Goal: Book appointment/travel/reservation

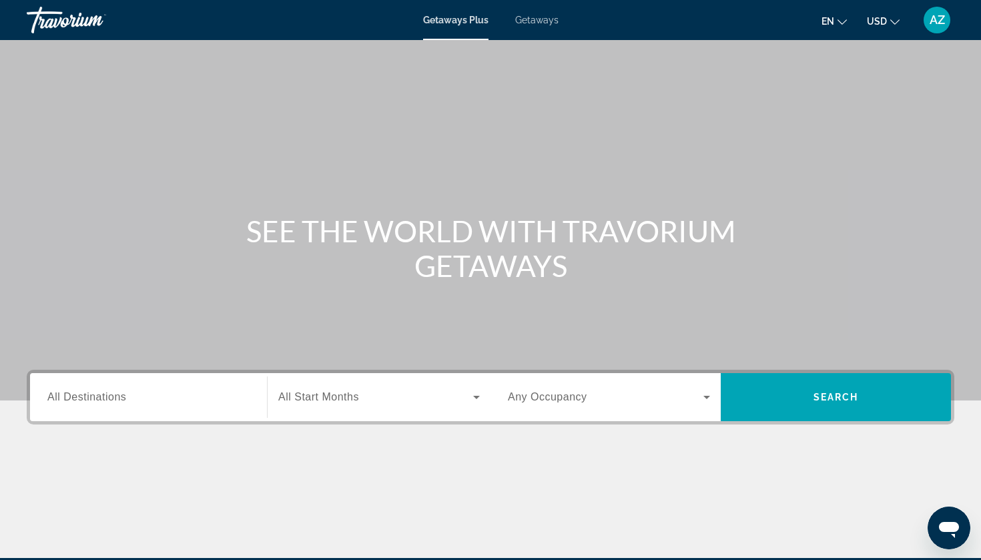
click at [249, 406] on div "Search widget" at bounding box center [148, 397] width 202 height 38
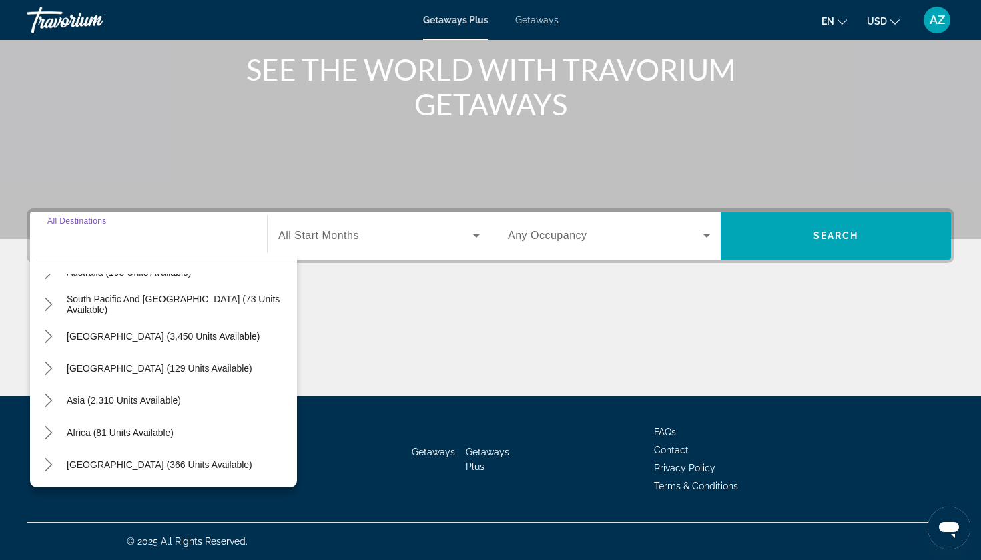
scroll to position [216, 0]
click at [363, 233] on span "Search widget" at bounding box center [375, 235] width 195 height 16
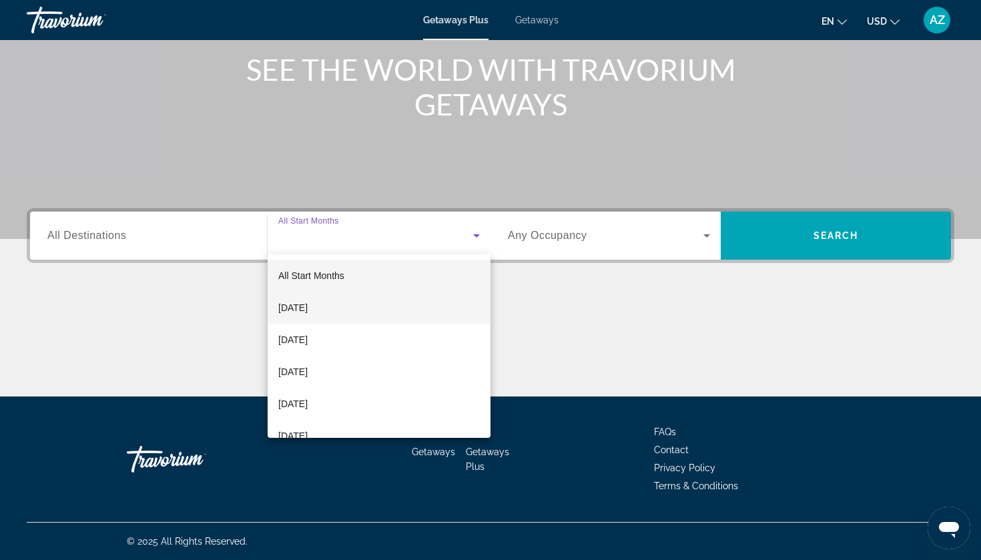
click at [348, 306] on mat-option "[DATE]" at bounding box center [378, 308] width 223 height 32
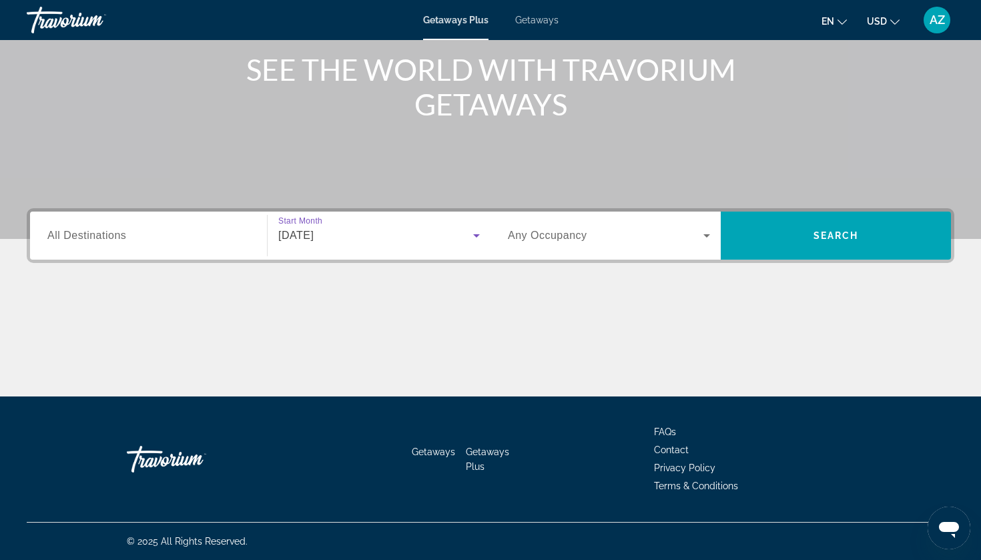
click at [546, 241] on span "Search widget" at bounding box center [605, 235] width 195 height 16
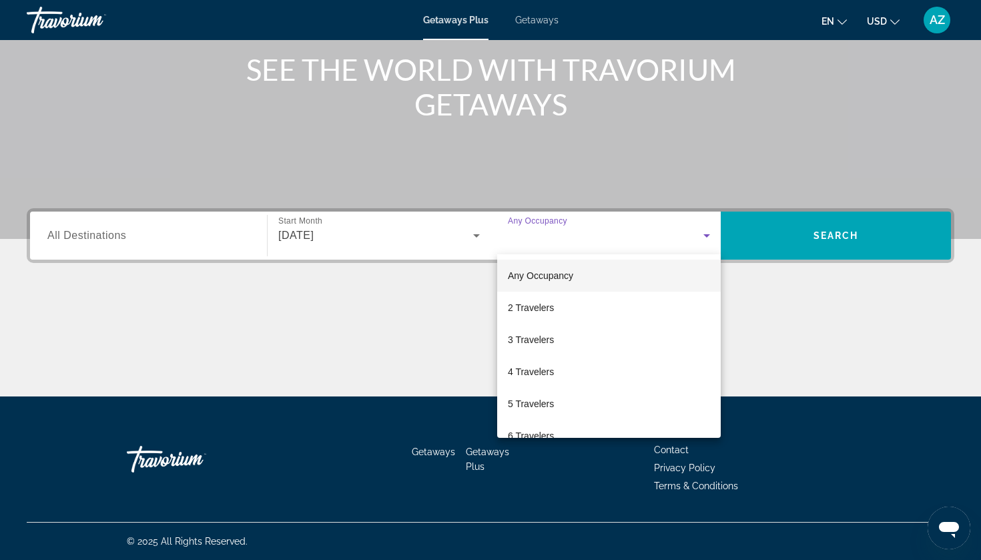
click at [532, 215] on div at bounding box center [490, 280] width 981 height 560
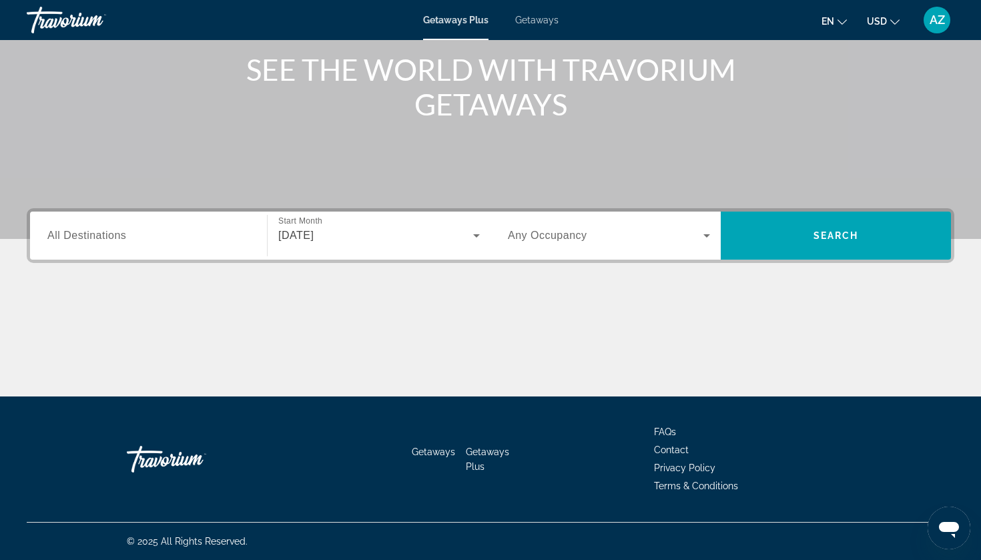
click at [169, 257] on div "Destination All Destinations" at bounding box center [148, 235] width 223 height 48
click at [149, 249] on div "Search widget" at bounding box center [148, 236] width 202 height 38
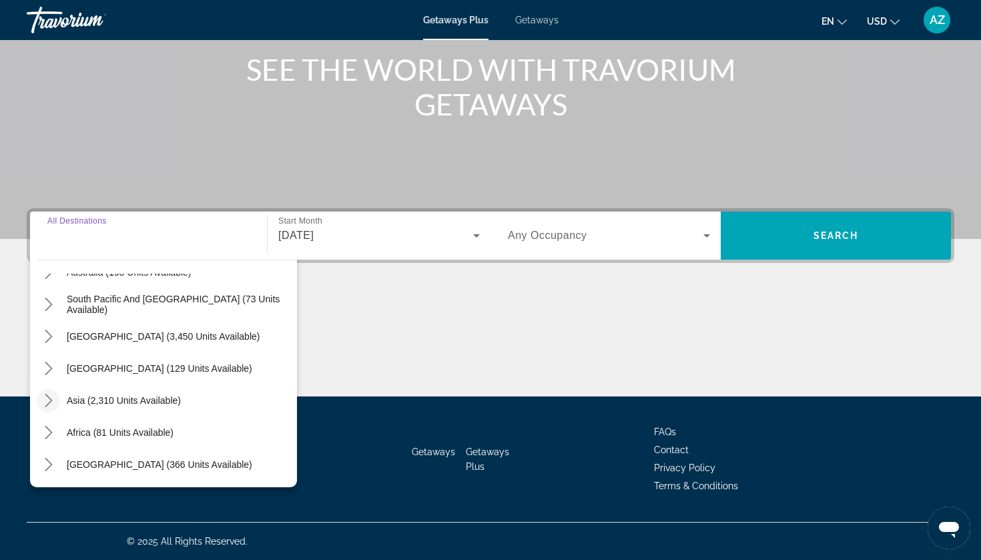
click at [47, 396] on icon "Toggle Asia (2,310 units available) submenu" at bounding box center [48, 400] width 7 height 13
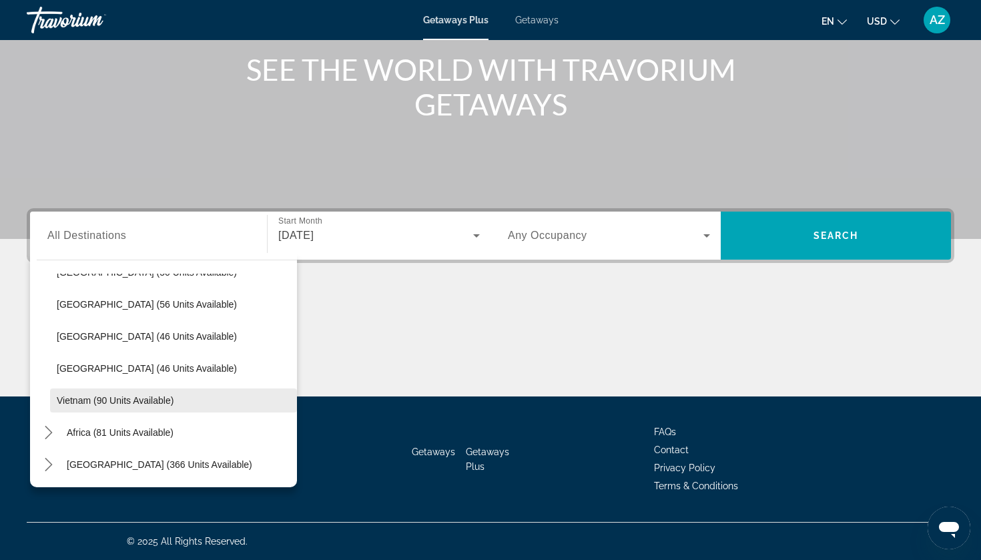
scroll to position [536, 0]
click at [48, 460] on icon "Toggle Middle East (366 units available) submenu" at bounding box center [48, 464] width 13 height 13
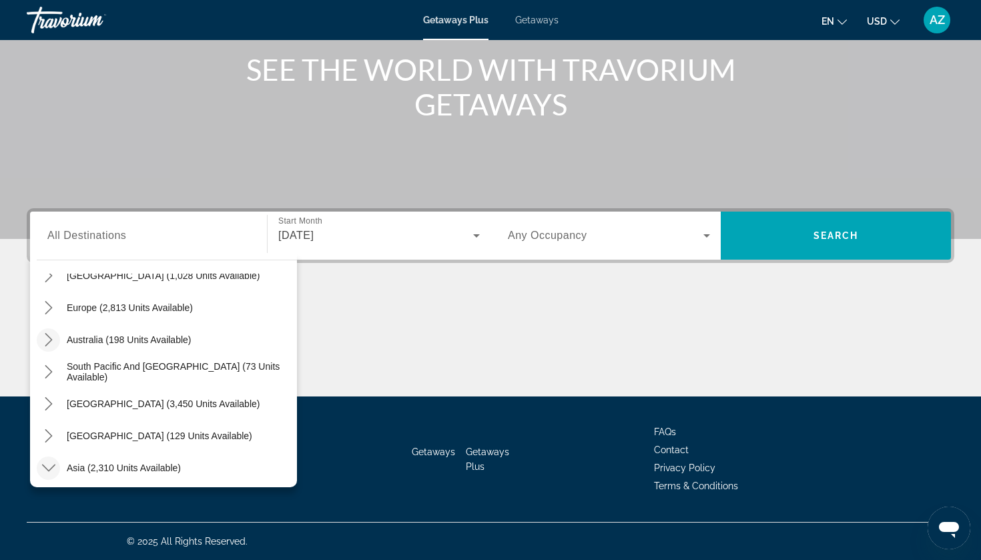
scroll to position [148, 0]
click at [49, 302] on icon "Toggle Europe (2,813 units available) submenu" at bounding box center [48, 308] width 13 height 13
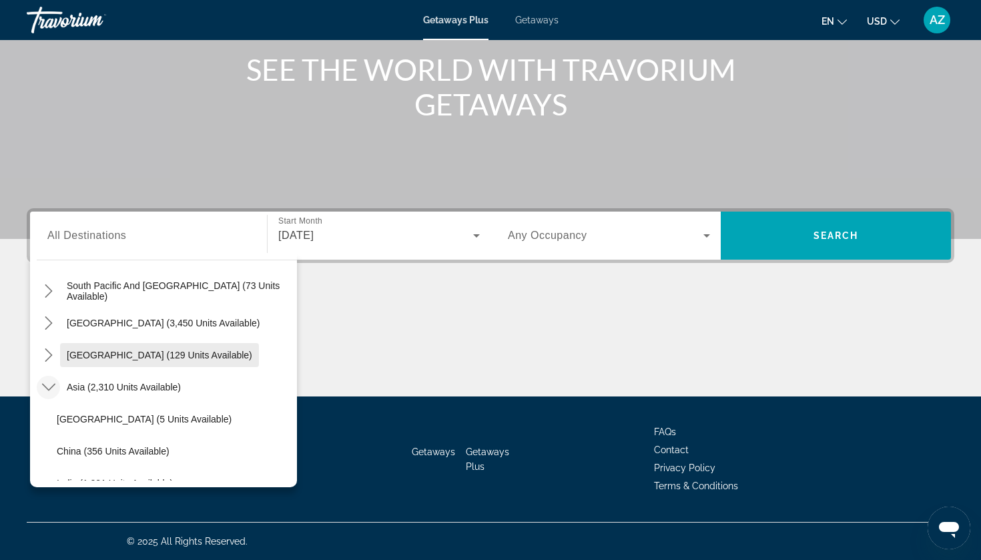
scroll to position [857, 0]
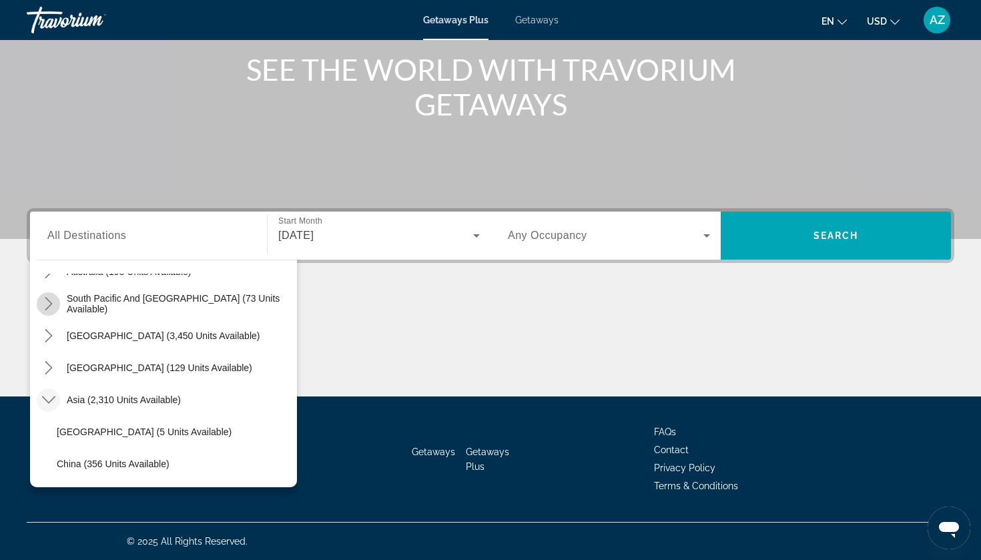
click at [49, 310] on mat-icon "Toggle South Pacific and Oceania (73 units available) submenu" at bounding box center [48, 303] width 23 height 23
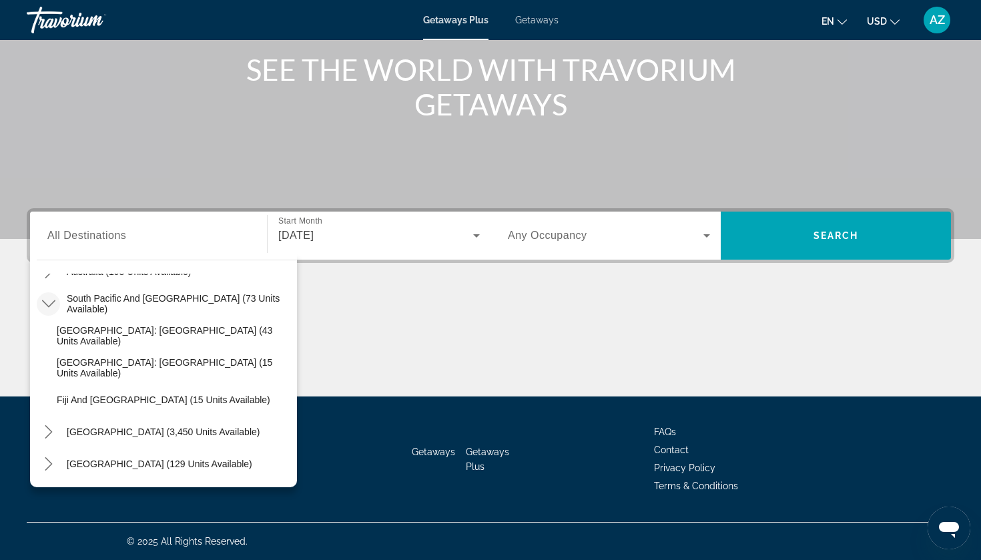
click at [53, 309] on icon "Toggle South Pacific and Oceania (73 units available) submenu" at bounding box center [48, 303] width 13 height 13
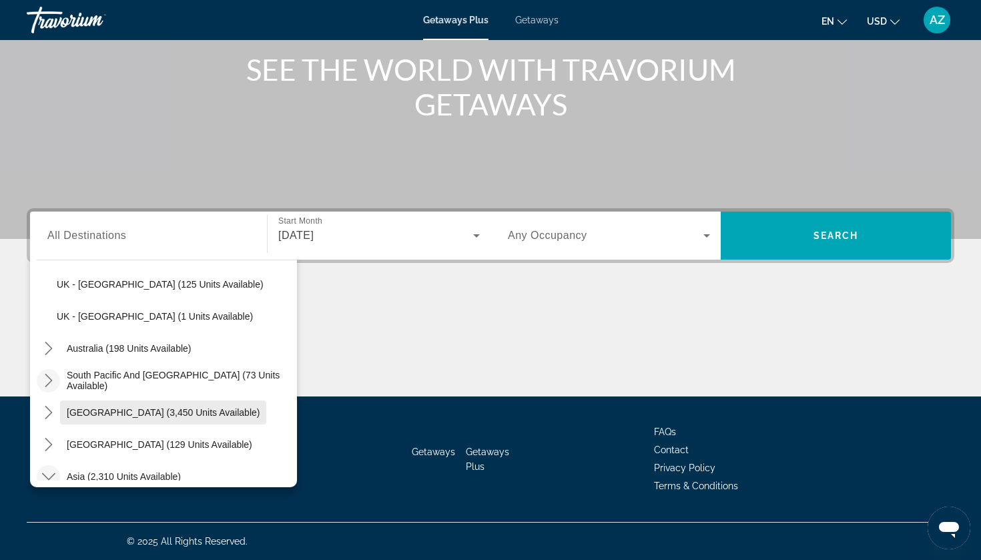
scroll to position [770, 0]
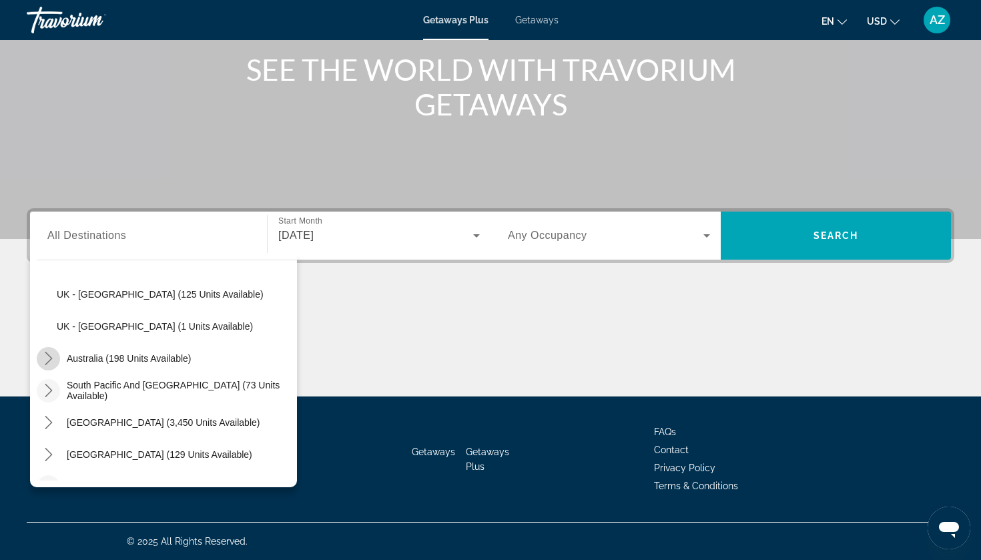
click at [49, 354] on icon "Toggle Australia (198 units available) submenu" at bounding box center [48, 358] width 13 height 13
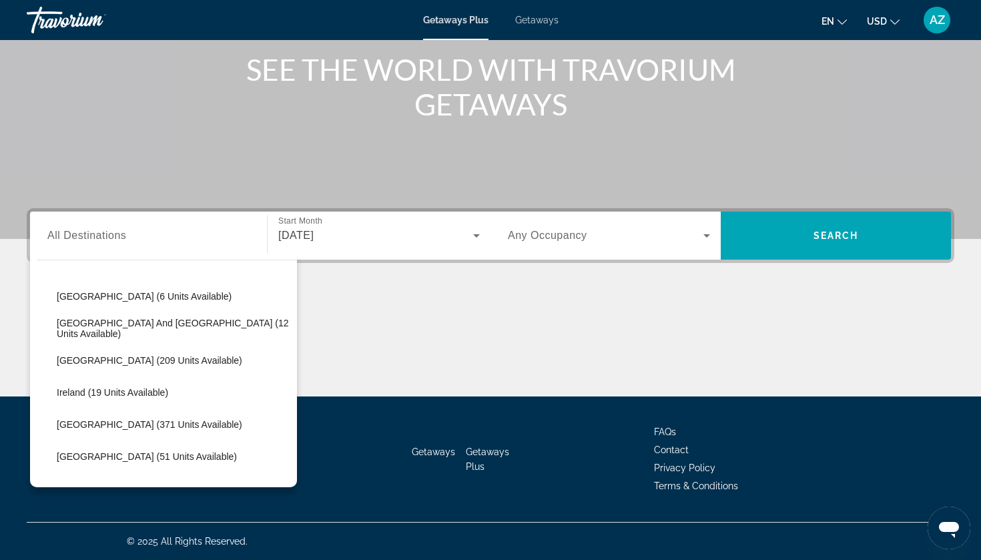
scroll to position [356, 0]
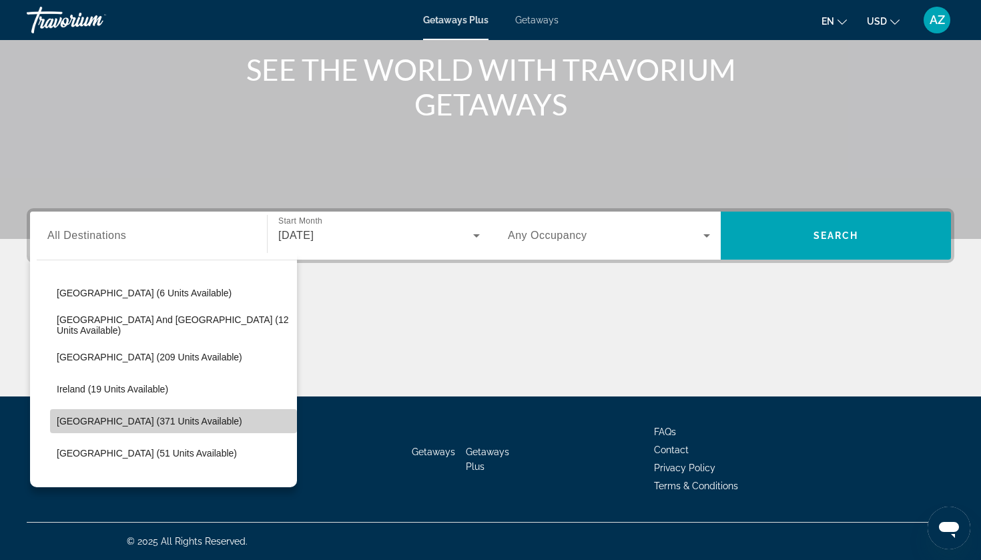
click at [73, 418] on span "[GEOGRAPHIC_DATA] (371 units available)" at bounding box center [149, 421] width 185 height 11
type input "**********"
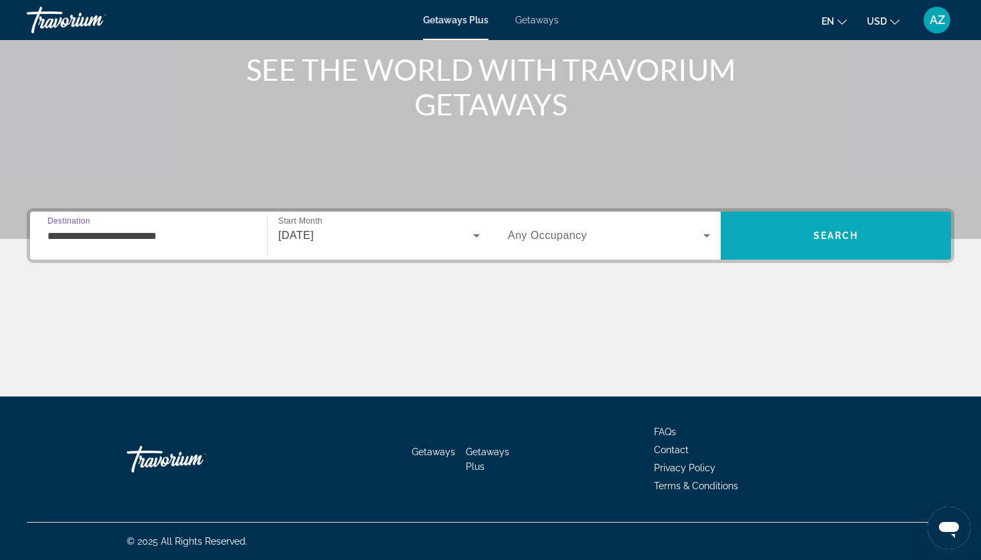
click at [798, 237] on span "Search" at bounding box center [835, 235] width 230 height 32
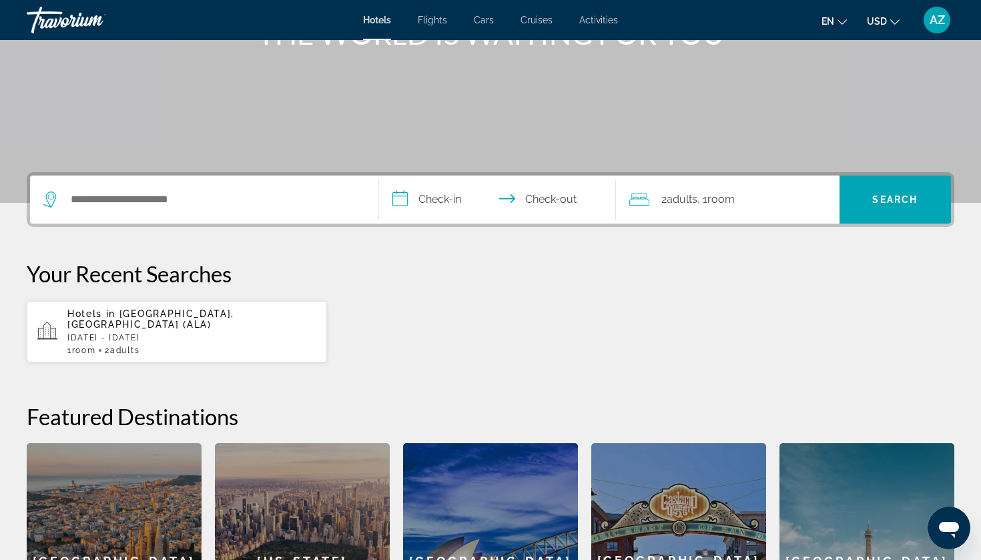
scroll to position [199, 0]
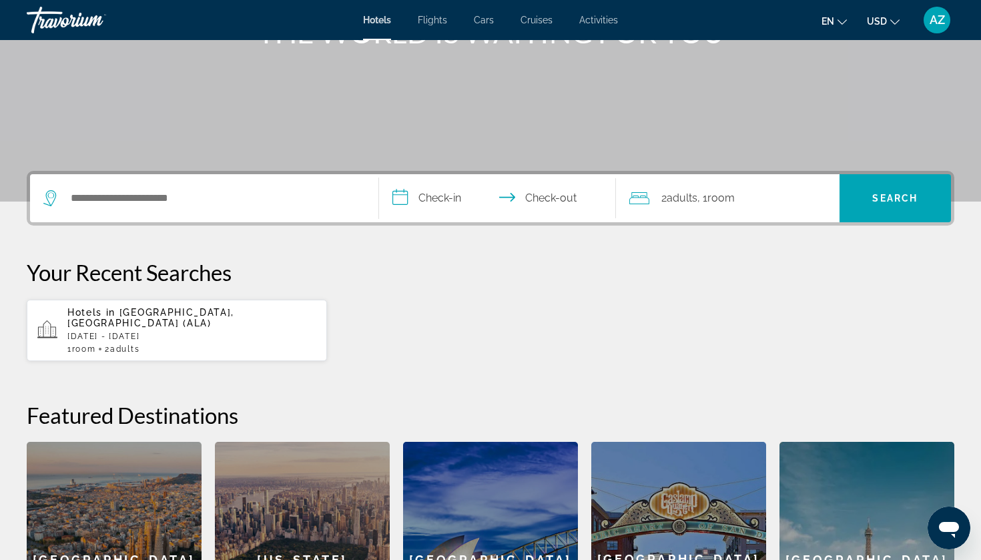
click at [245, 332] on p "Mon, 06 Oct - Wed, 08 Oct" at bounding box center [191, 336] width 249 height 9
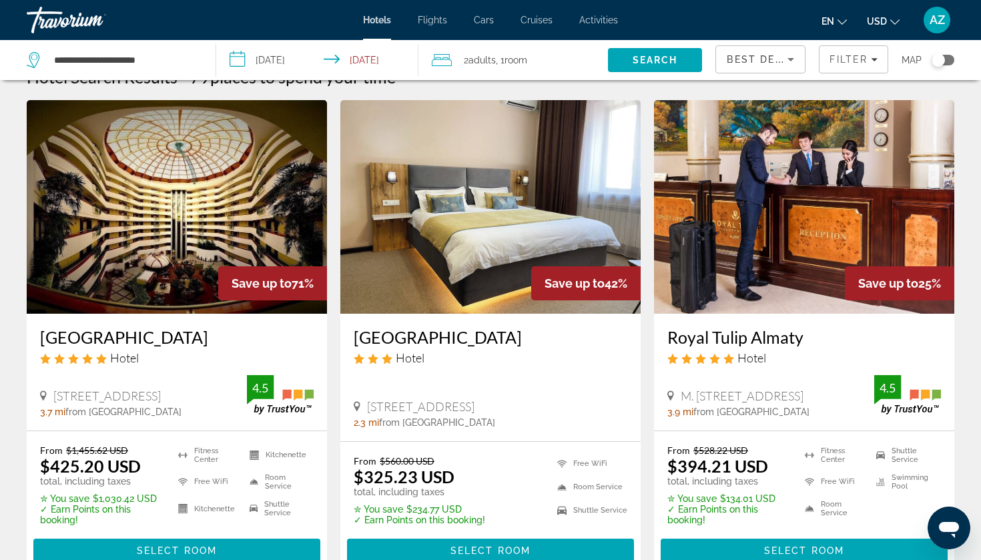
scroll to position [24, 0]
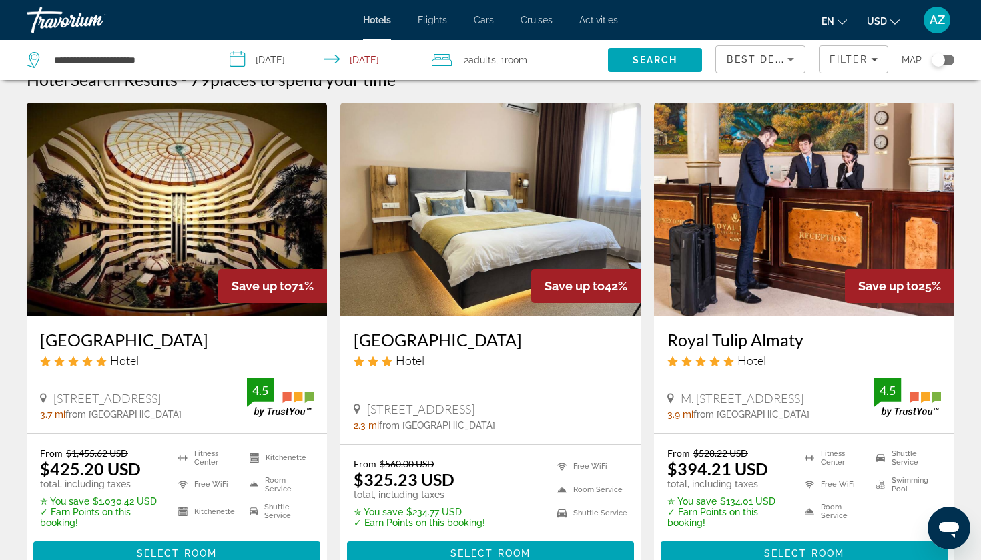
click at [727, 335] on h3 "Royal Tulip Almaty" at bounding box center [803, 340] width 273 height 20
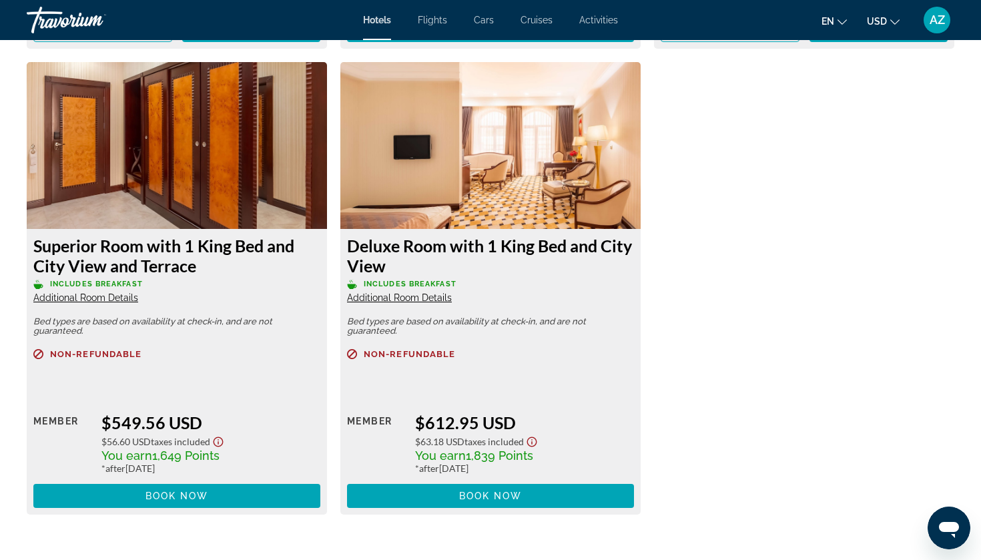
scroll to position [2329, 0]
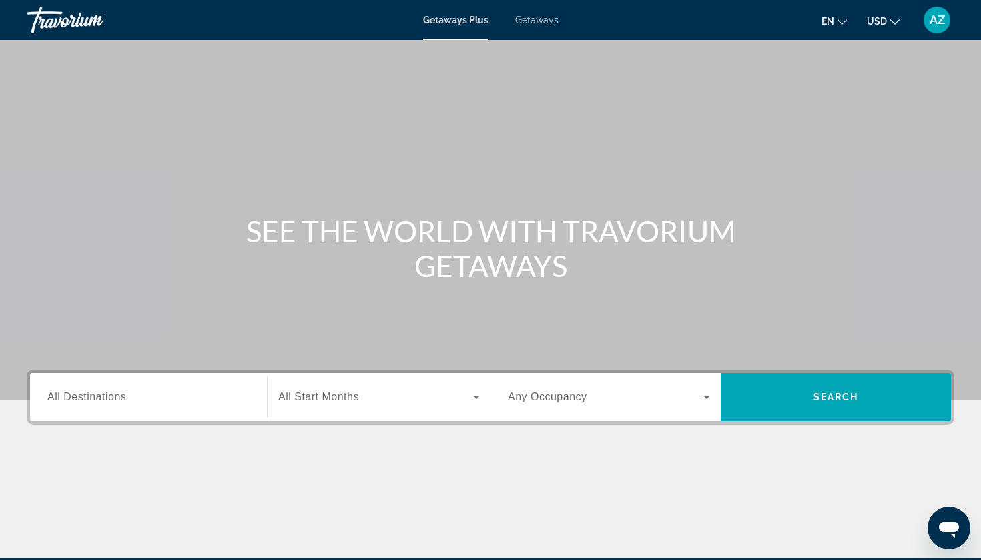
click at [104, 384] on div "Search widget" at bounding box center [148, 397] width 202 height 38
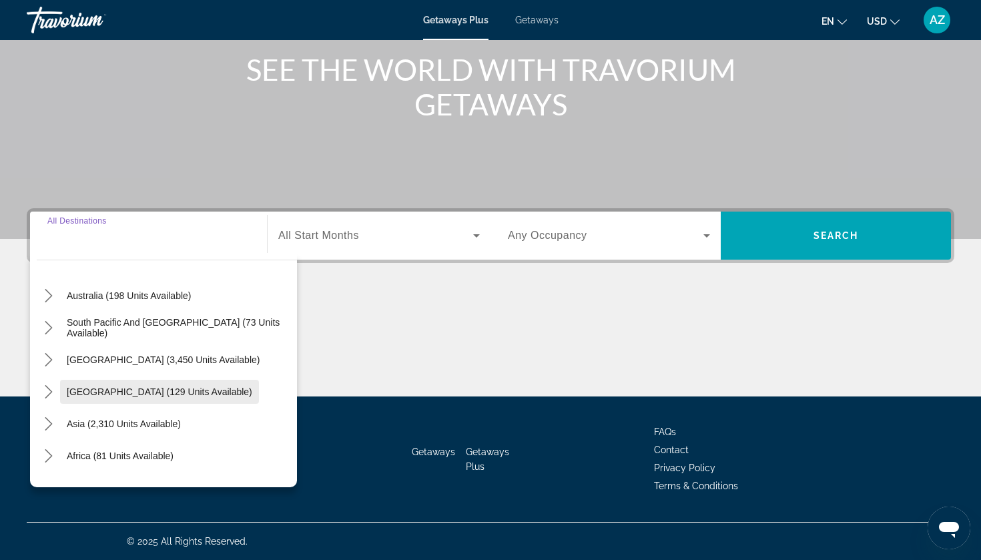
scroll to position [180, 0]
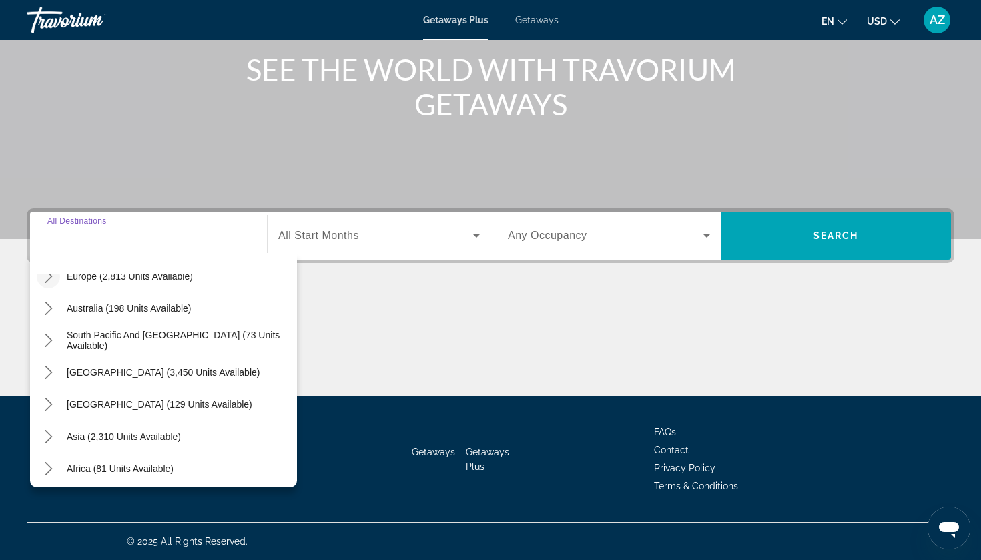
click at [53, 289] on span "Toggle Europe (2,813 units available) submenu" at bounding box center [49, 276] width 32 height 32
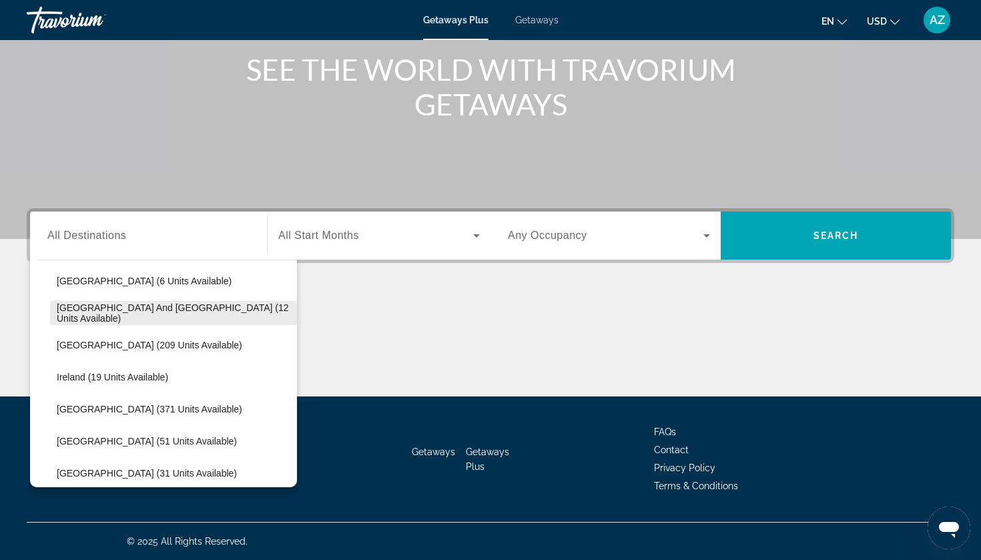
scroll to position [374, 0]
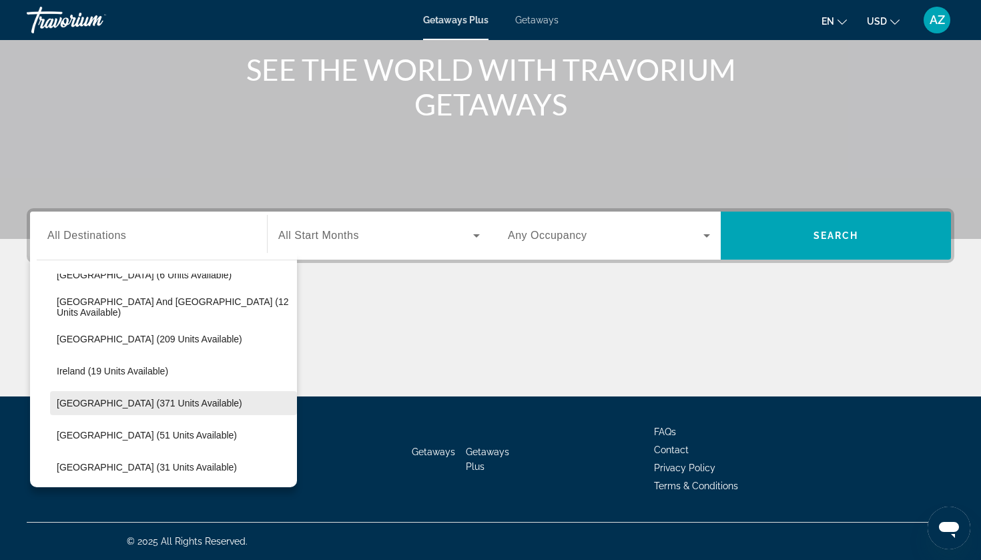
click at [91, 397] on span "Select destination: Italy (371 units available)" at bounding box center [173, 403] width 247 height 32
type input "**********"
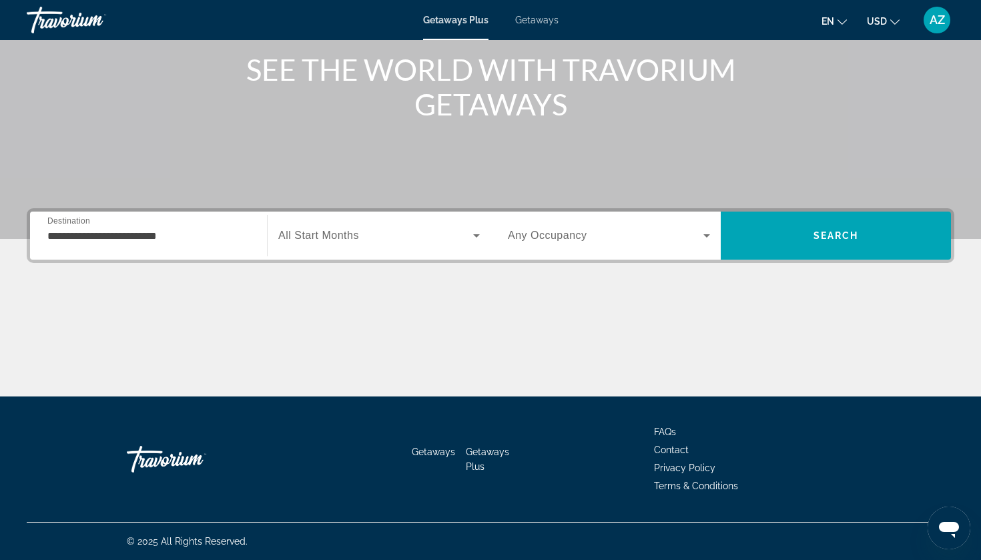
click at [310, 249] on div "Search widget" at bounding box center [378, 235] width 201 height 37
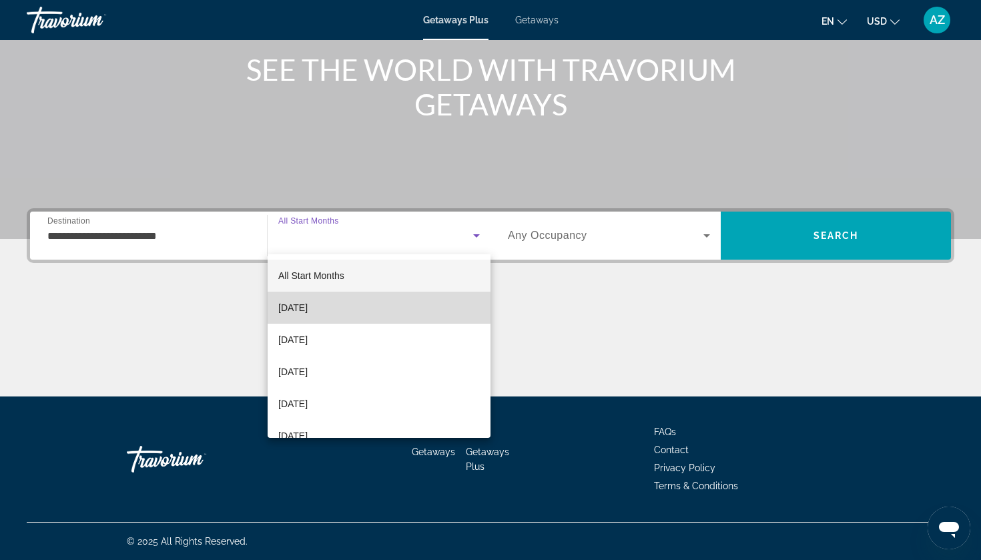
click at [308, 308] on span "[DATE]" at bounding box center [292, 308] width 29 height 16
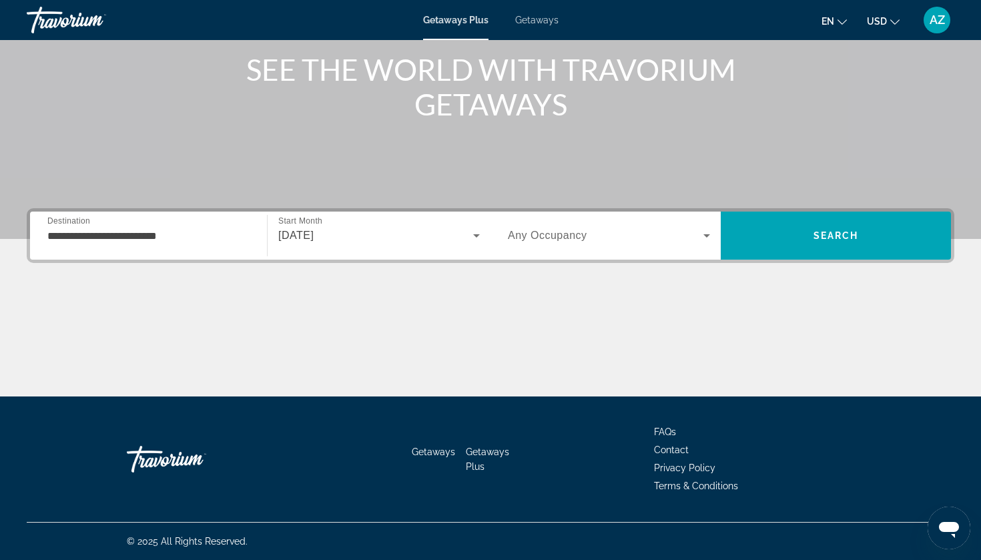
click at [506, 232] on div "Occupancy Any Occupancy" at bounding box center [608, 235] width 223 height 37
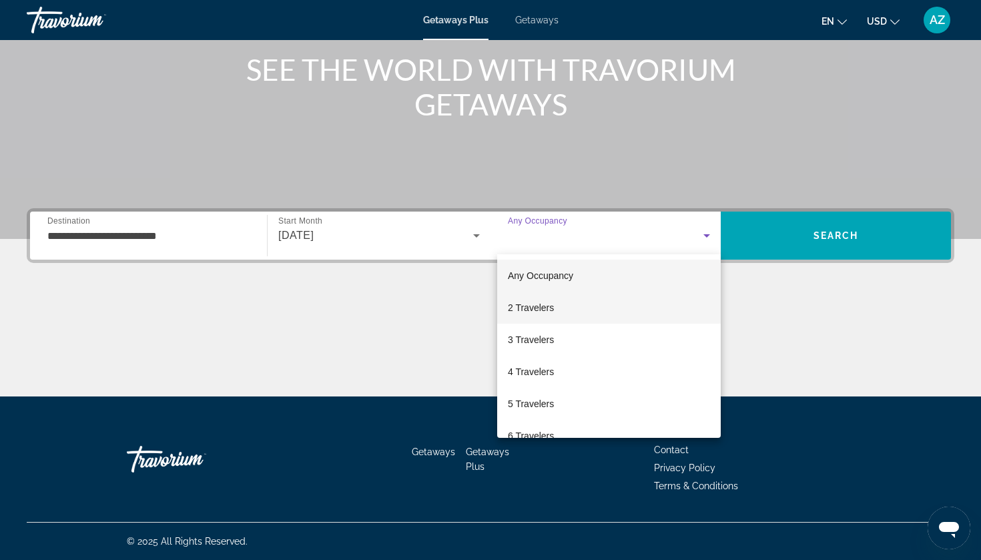
click at [522, 320] on mat-option "2 Travelers" at bounding box center [608, 308] width 223 height 32
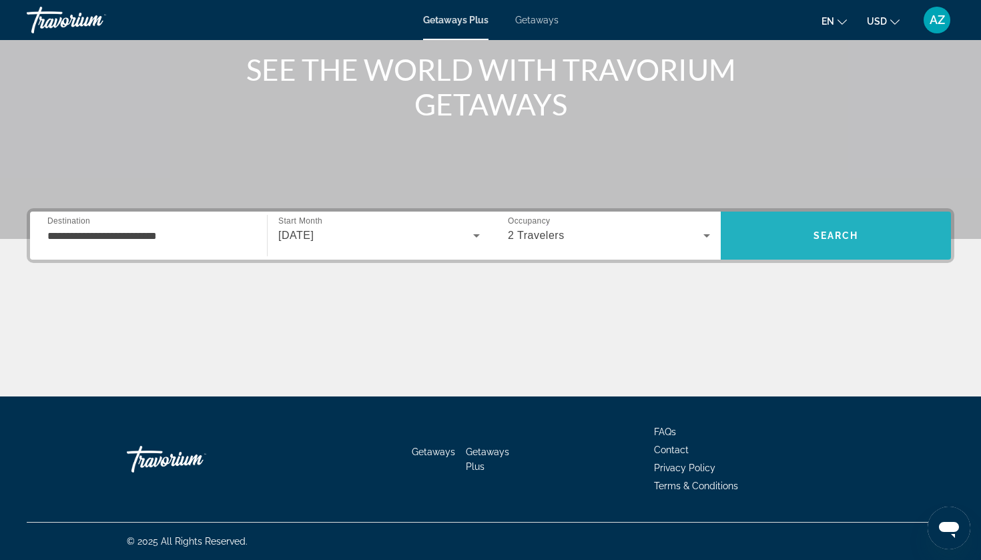
click at [777, 241] on span "Search" at bounding box center [835, 235] width 230 height 32
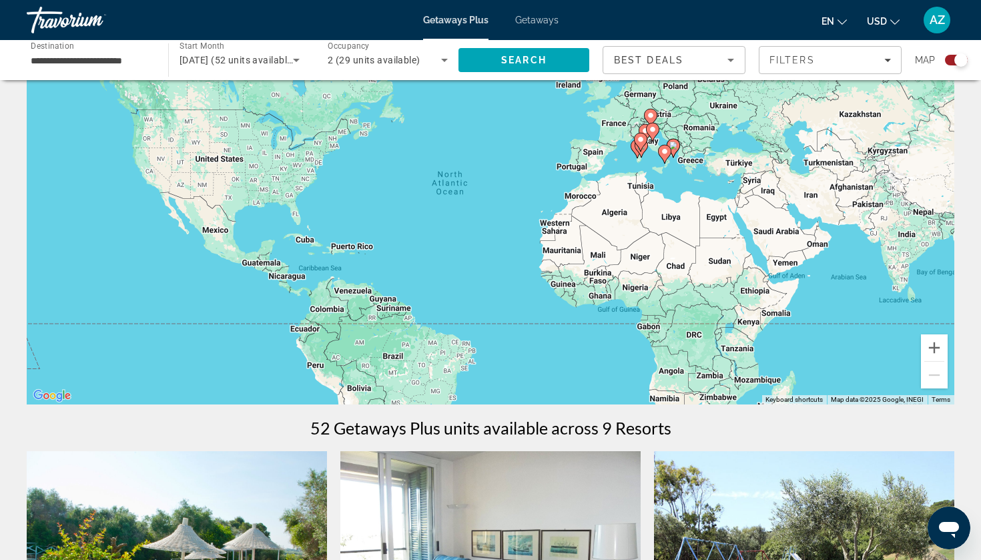
scroll to position [25, 0]
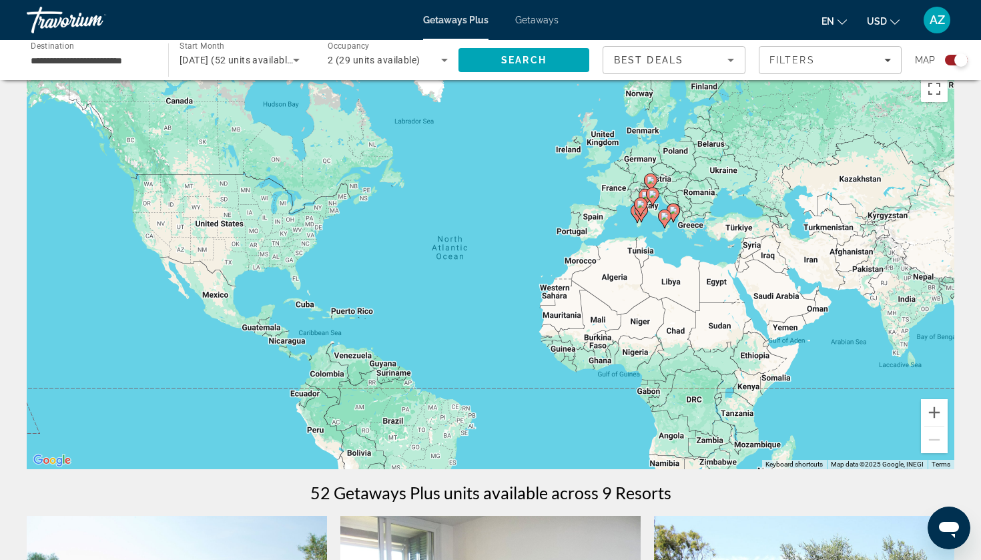
click at [651, 227] on div "To activate drag with keyboard, press Alt + Enter. Once in keyboard drag state,…" at bounding box center [490, 269] width 927 height 400
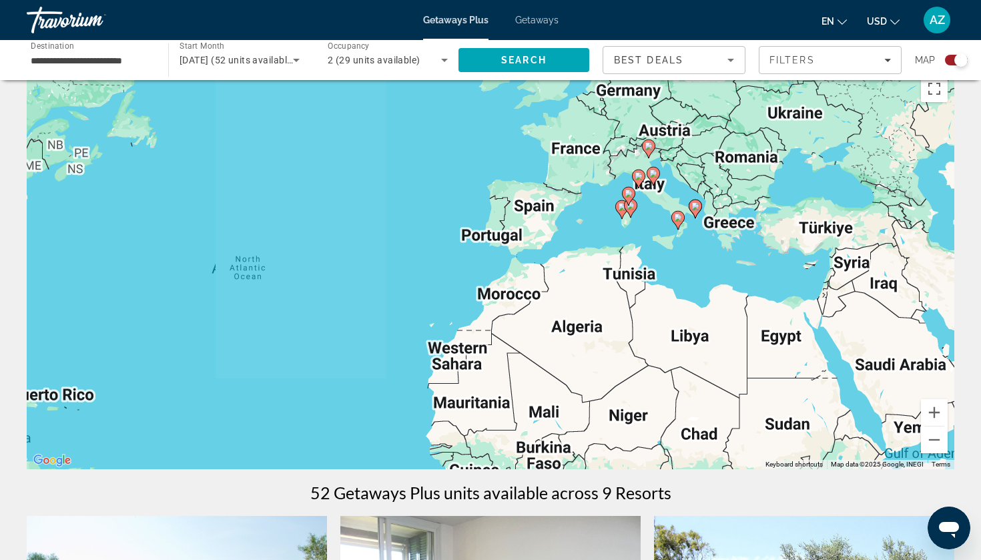
click at [659, 212] on div "To activate drag with keyboard, press Alt + Enter. Once in keyboard drag state,…" at bounding box center [490, 269] width 927 height 400
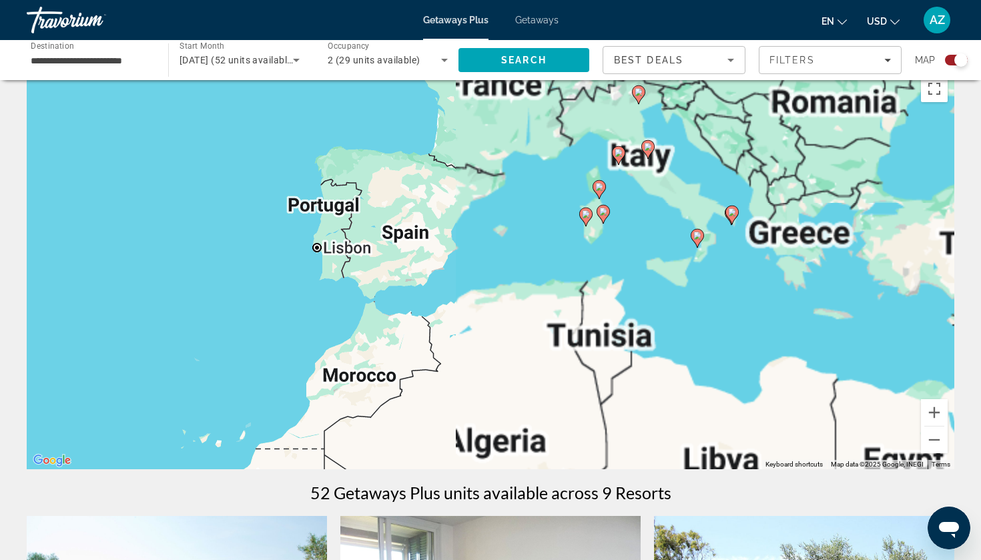
click at [659, 212] on div "To activate drag with keyboard, press Alt + Enter. Once in keyboard drag state,…" at bounding box center [490, 269] width 927 height 400
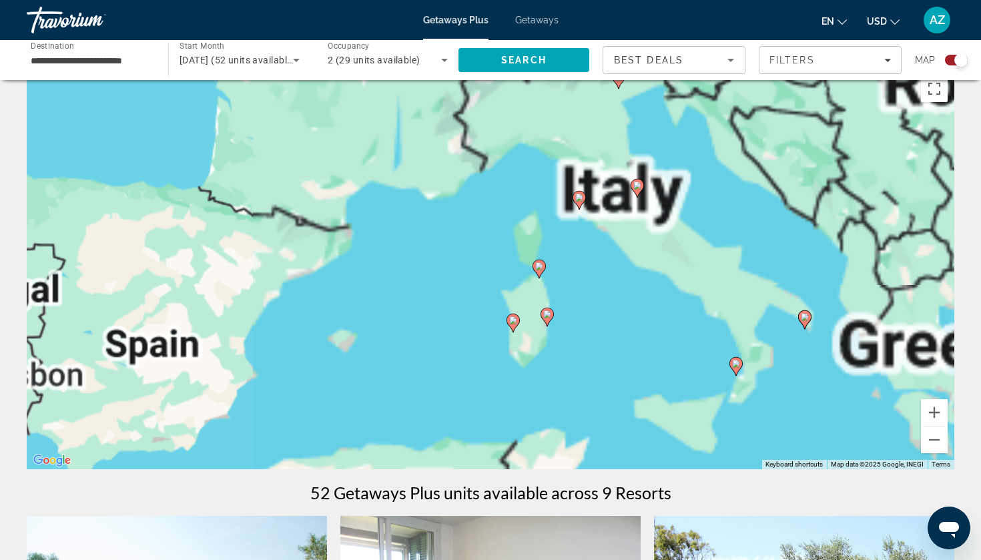
drag, startPoint x: 660, startPoint y: 211, endPoint x: 661, endPoint y: 313, distance: 101.4
click at [661, 312] on div "To activate drag with keyboard, press Alt + Enter. Once in keyboard drag state,…" at bounding box center [490, 269] width 927 height 400
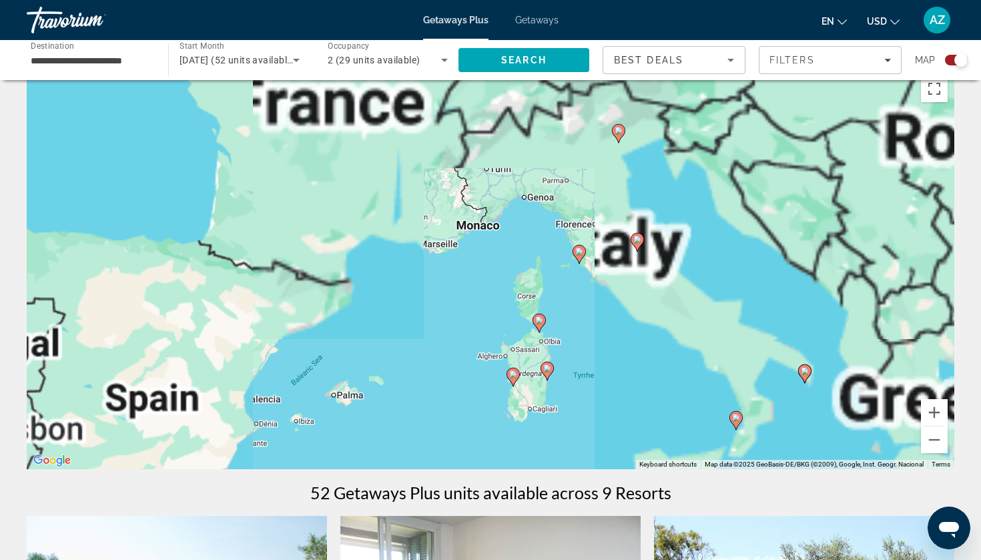
click at [596, 194] on div "To activate drag with keyboard, press Alt + Enter. Once in keyboard drag state,…" at bounding box center [490, 269] width 927 height 400
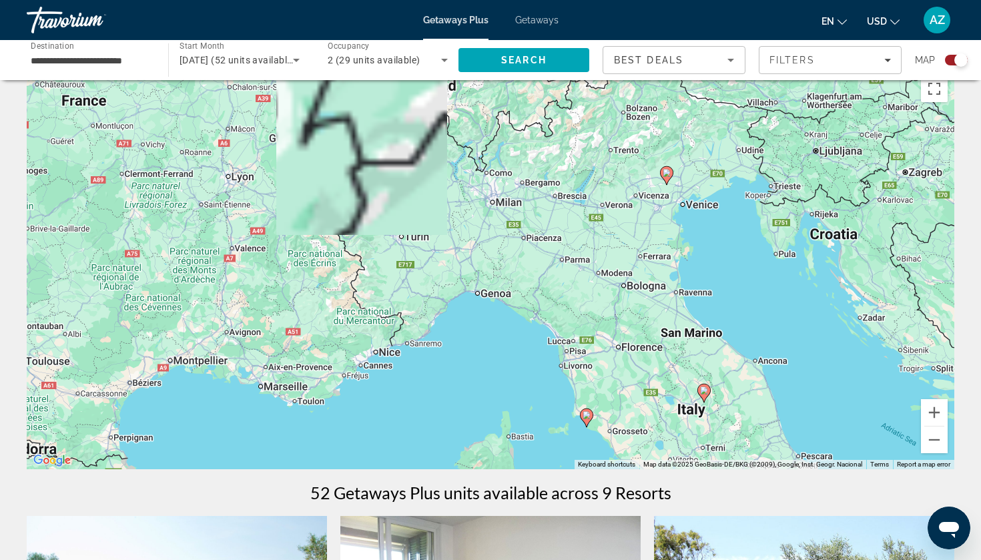
drag, startPoint x: 596, startPoint y: 194, endPoint x: 621, endPoint y: 291, distance: 100.0
click at [621, 292] on div "To activate drag with keyboard, press Alt + Enter. Once in keyboard drag state,…" at bounding box center [490, 269] width 927 height 400
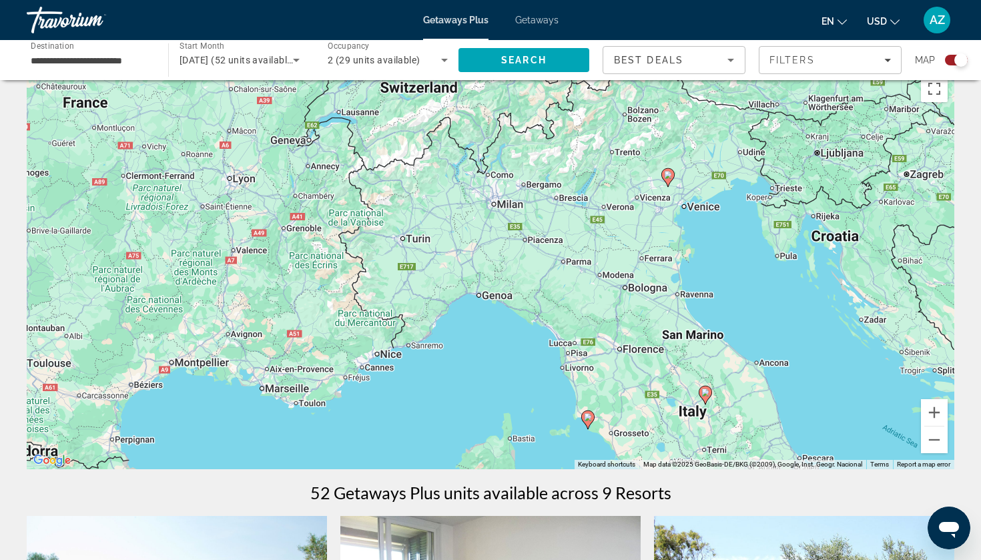
click at [592, 232] on div "To activate drag with keyboard, press Alt + Enter. Once in keyboard drag state,…" at bounding box center [490, 269] width 927 height 400
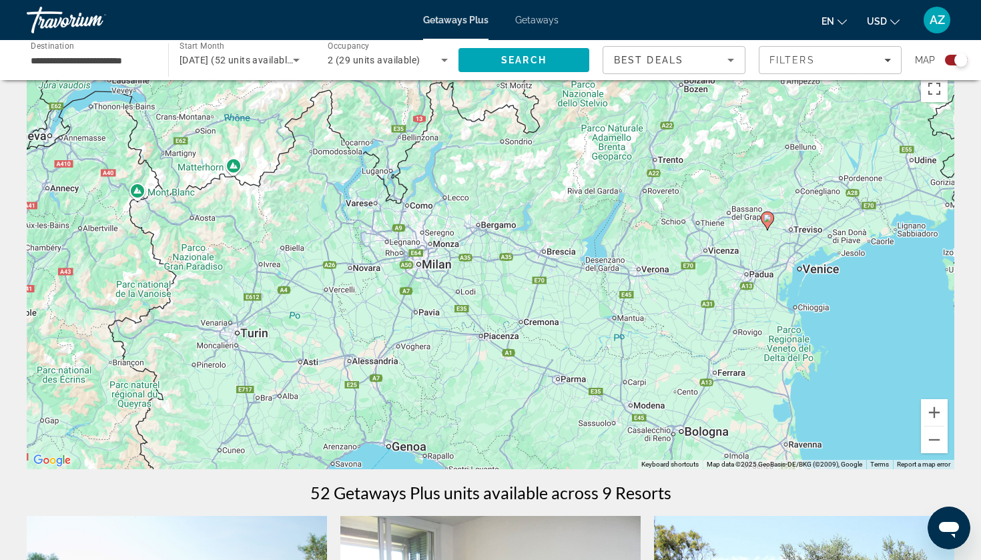
drag, startPoint x: 592, startPoint y: 232, endPoint x: 615, endPoint y: 325, distance: 95.6
click at [615, 325] on div "To activate drag with keyboard, press Alt + Enter. Once in keyboard drag state,…" at bounding box center [490, 269] width 927 height 400
click at [766, 221] on image "Main content" at bounding box center [768, 219] width 8 height 8
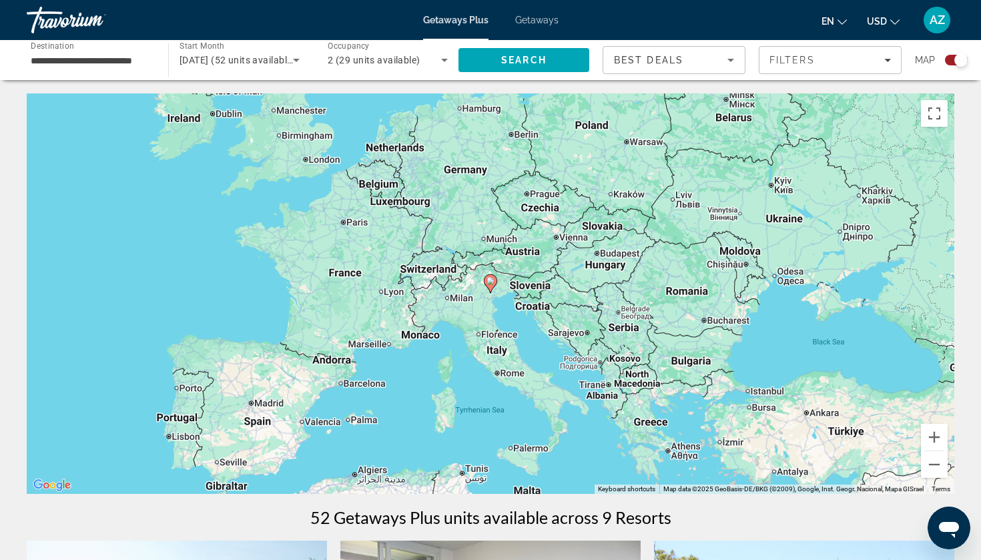
scroll to position [0, 0]
click at [136, 59] on input "**********" at bounding box center [91, 61] width 120 height 16
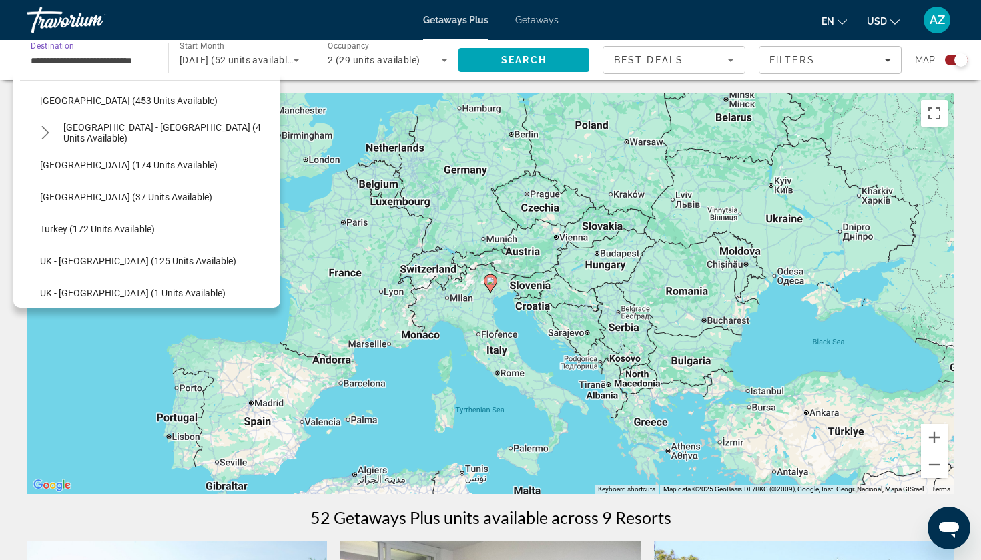
scroll to position [624, 0]
click at [111, 231] on span "Turkey (172 units available)" at bounding box center [97, 228] width 115 height 11
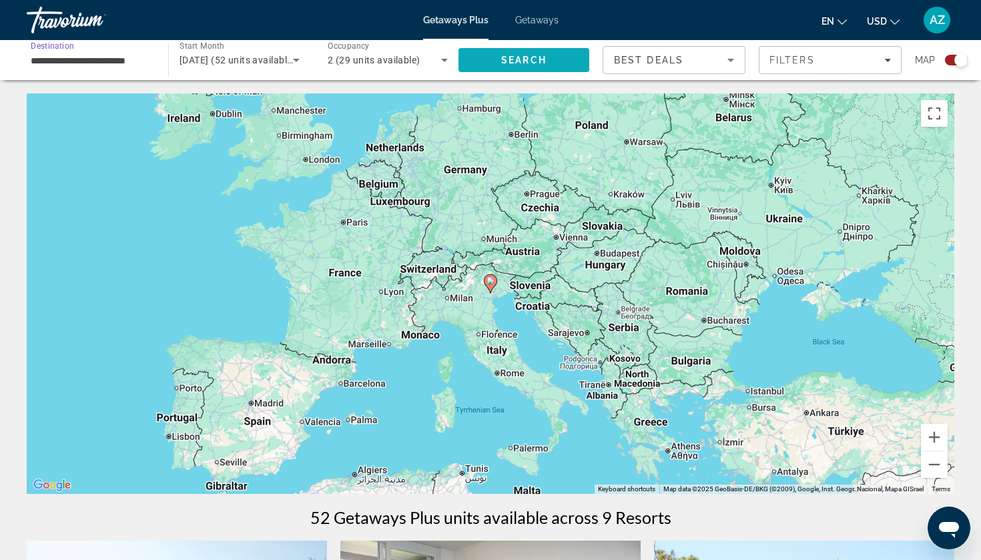
click at [540, 56] on span "Search" at bounding box center [523, 60] width 45 height 11
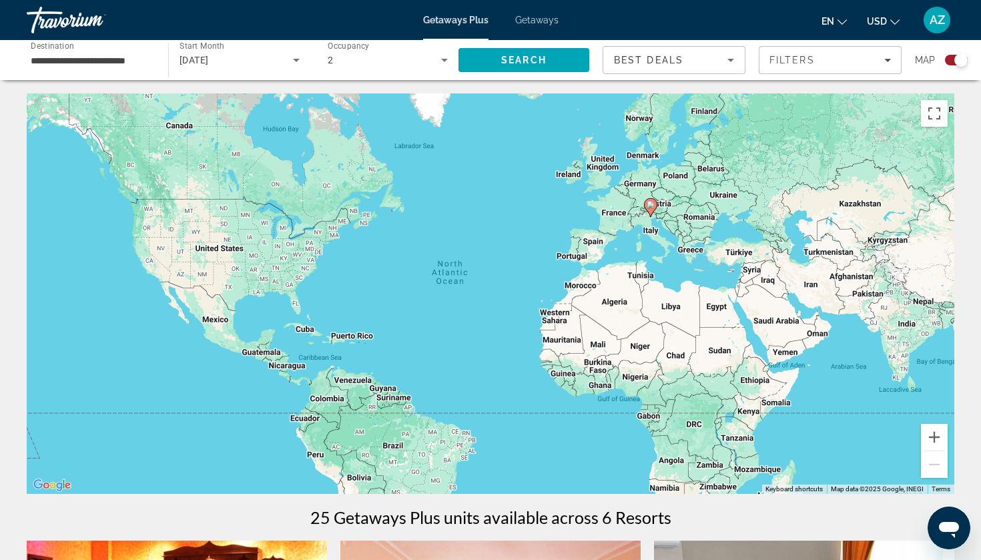
click at [149, 63] on input "**********" at bounding box center [91, 61] width 120 height 16
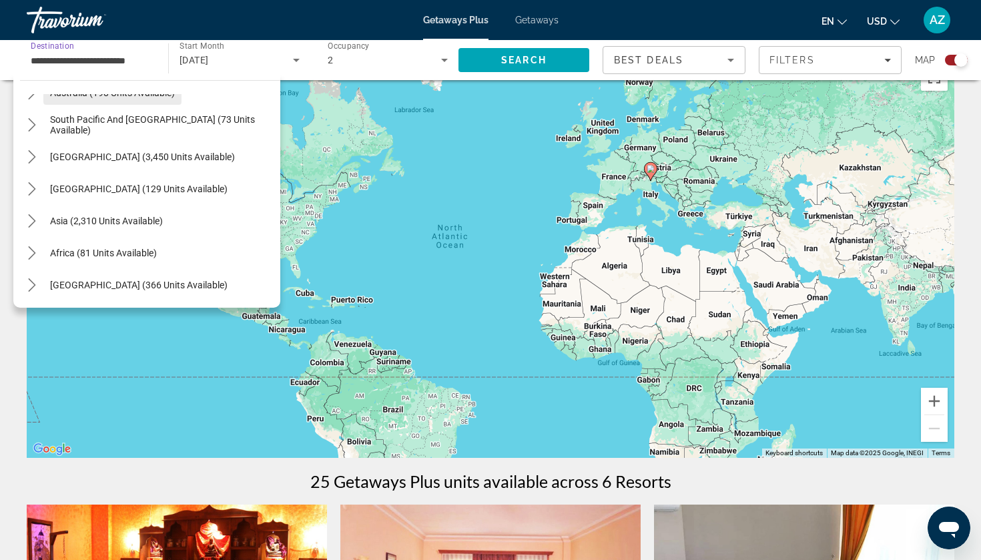
scroll to position [40, 0]
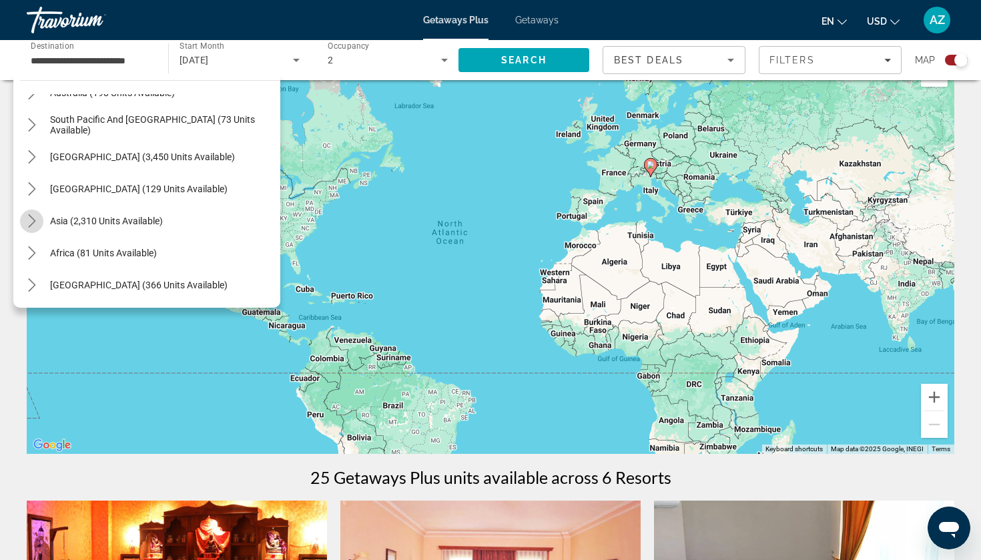
click at [35, 226] on icon "Toggle Asia (2,310 units available) submenu" at bounding box center [31, 220] width 13 height 13
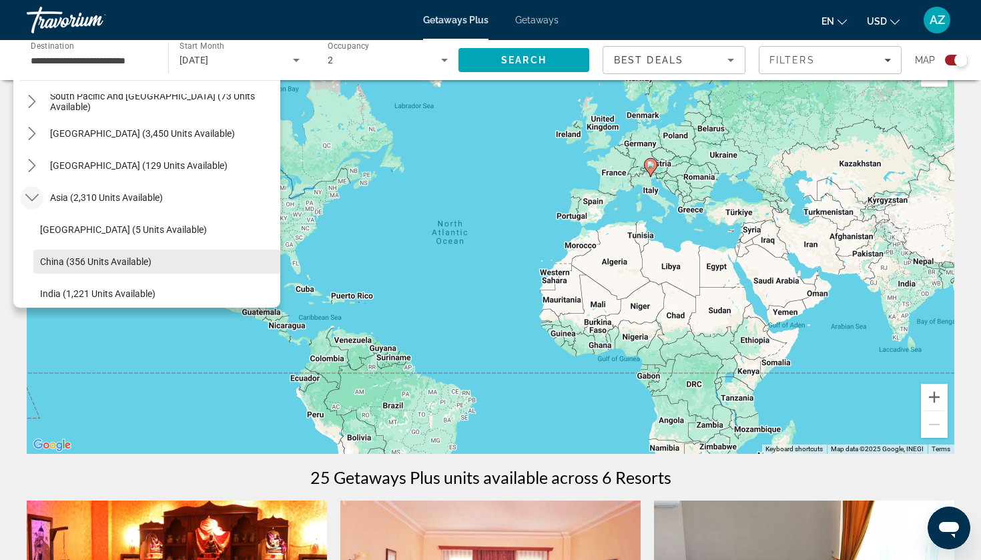
scroll to position [885, 0]
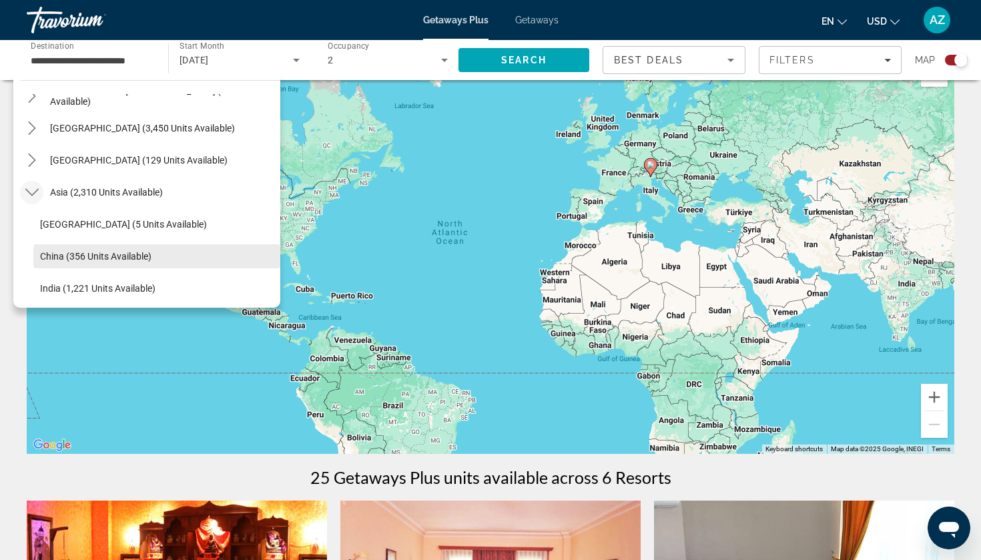
click at [92, 259] on span "China (356 units available)" at bounding box center [95, 256] width 111 height 11
type input "**********"
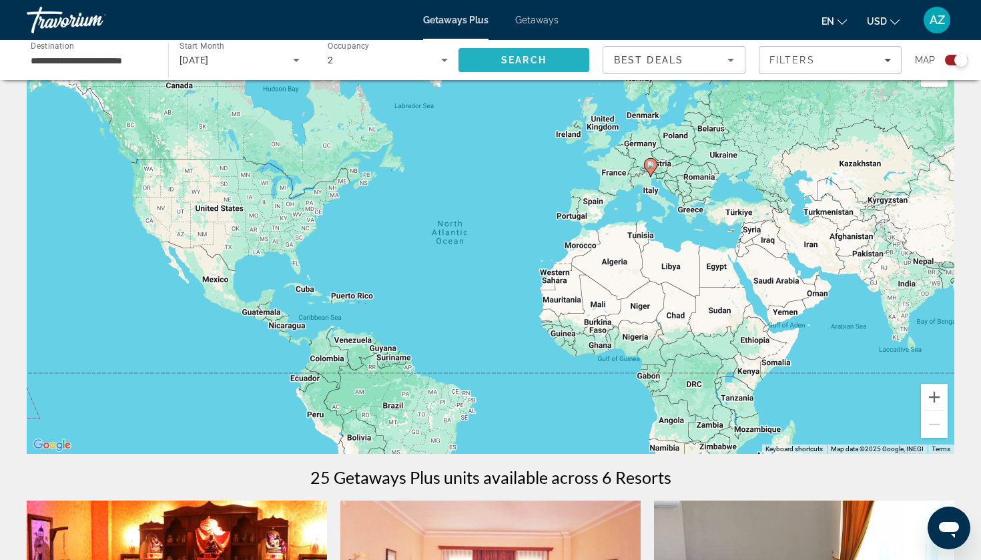
click at [496, 55] on span "Search" at bounding box center [523, 60] width 131 height 32
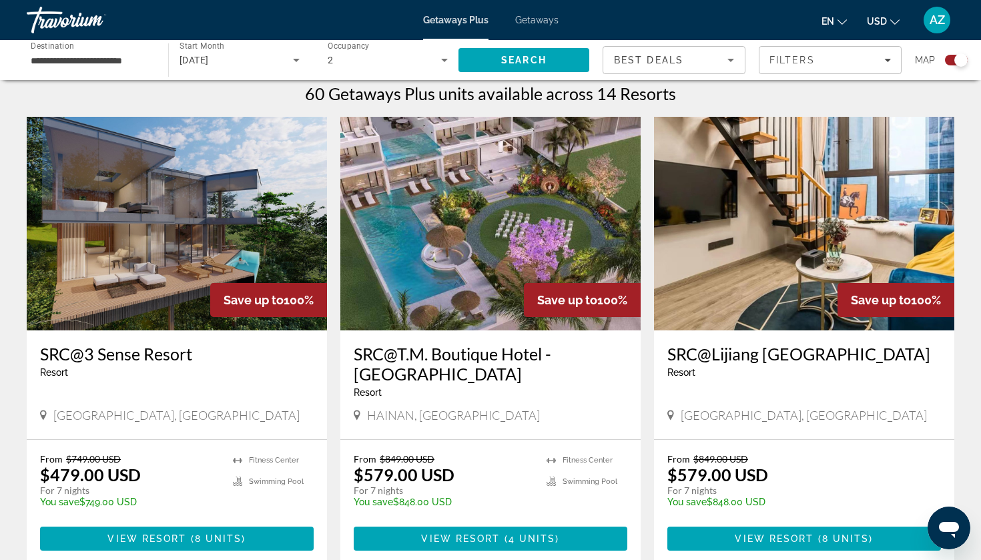
scroll to position [425, 0]
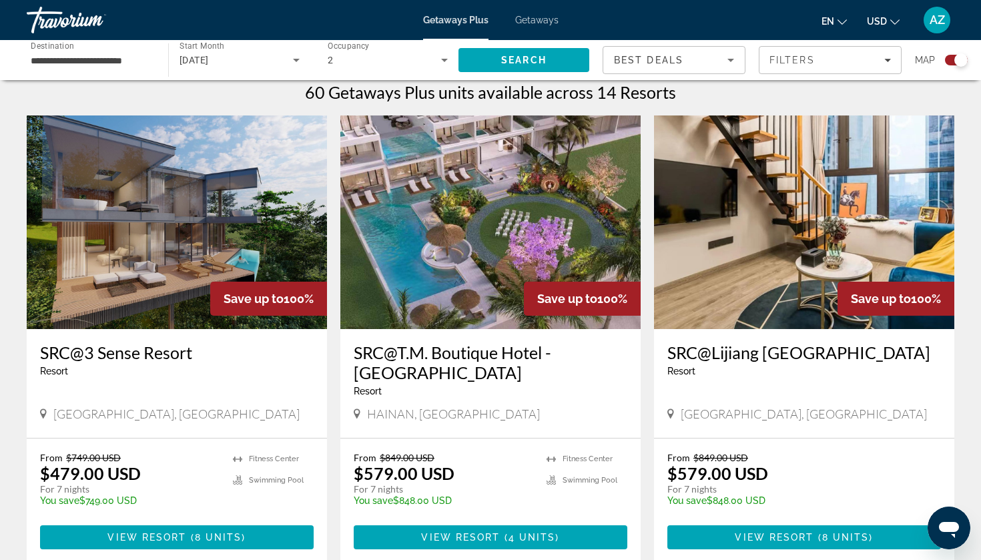
click at [506, 352] on h3 "SRC@T.M. Boutique Hotel - [GEOGRAPHIC_DATA]" at bounding box center [490, 362] width 273 height 40
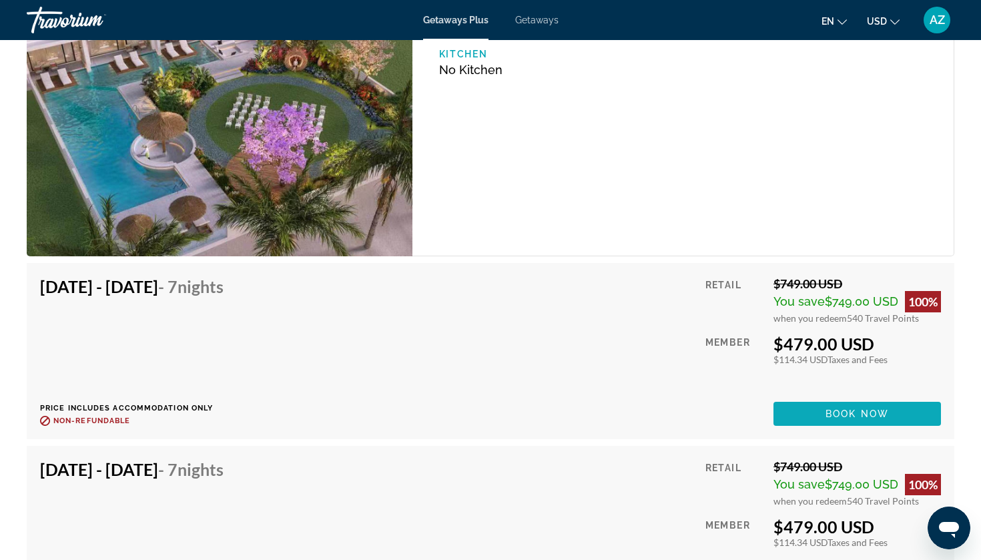
scroll to position [1986, 0]
click at [809, 397] on span "Main content" at bounding box center [856, 413] width 167 height 32
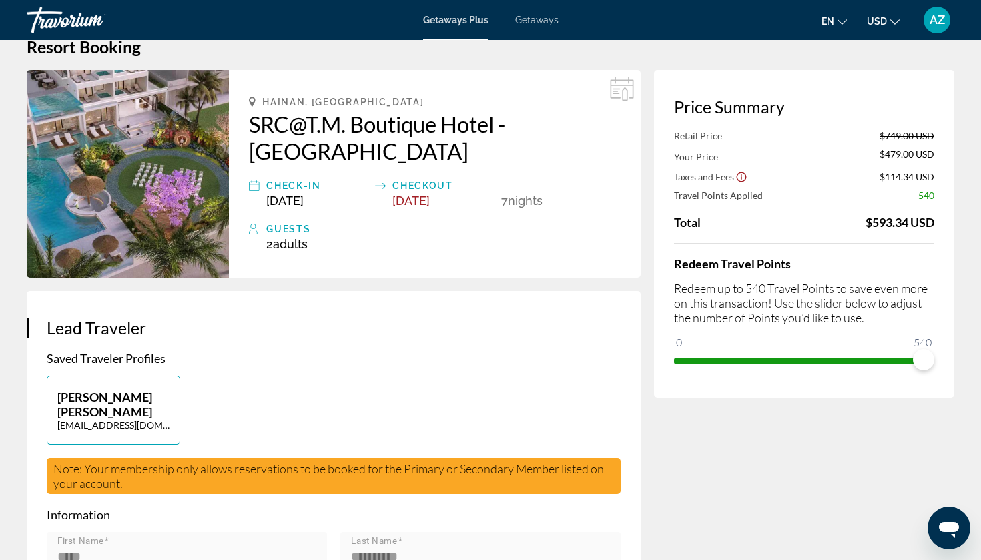
scroll to position [32, 0]
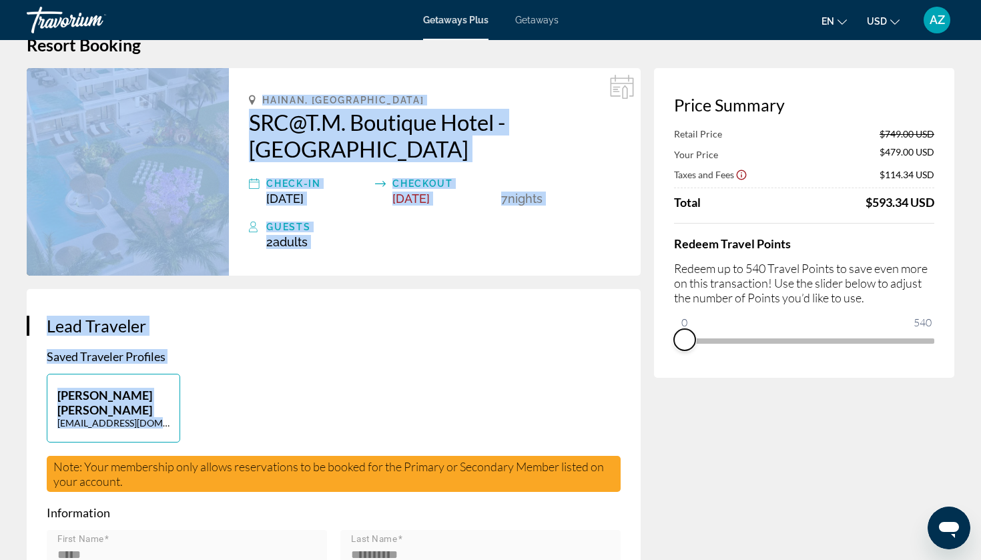
drag, startPoint x: 925, startPoint y: 351, endPoint x: 617, endPoint y: 377, distance: 309.3
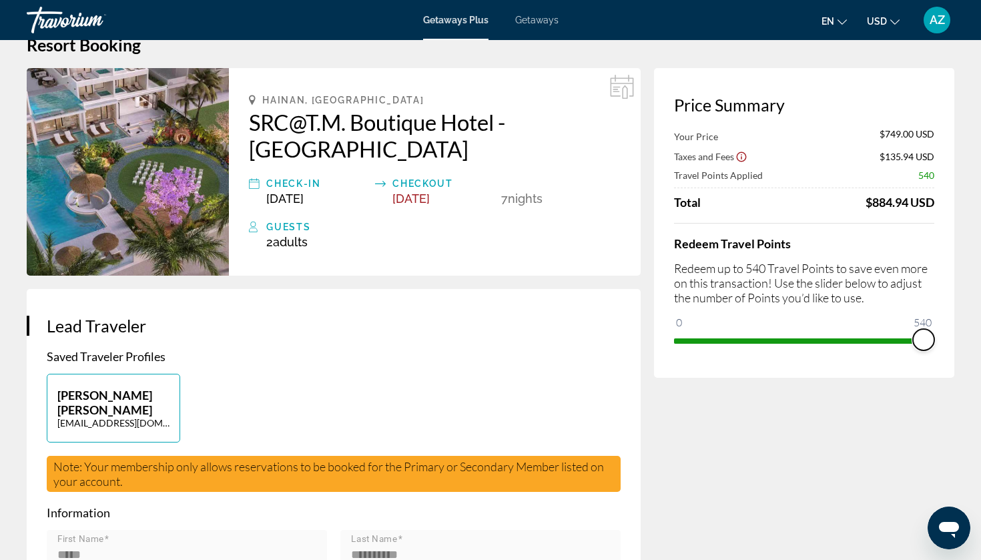
drag, startPoint x: 686, startPoint y: 338, endPoint x: 980, endPoint y: 334, distance: 294.2
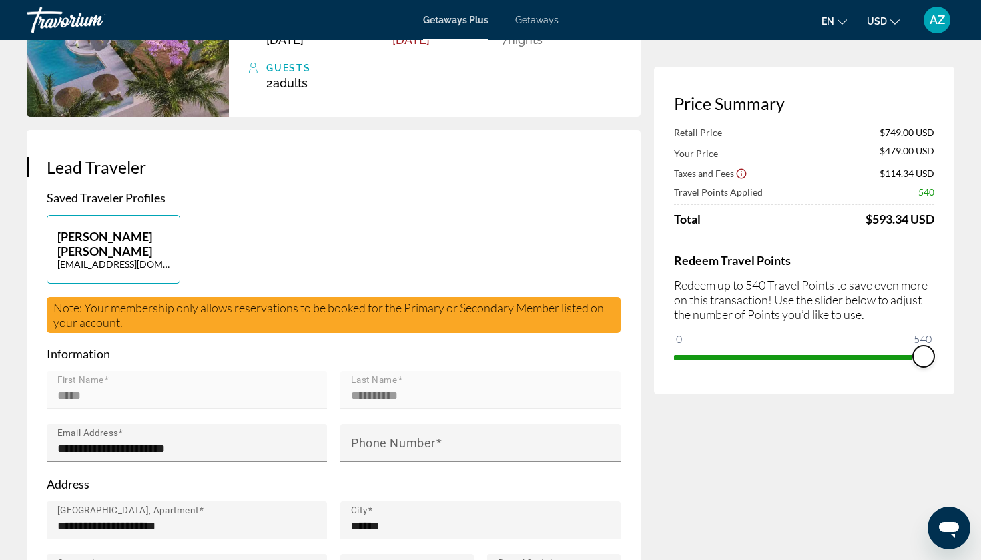
scroll to position [166, 0]
